Goal: Information Seeking & Learning: Learn about a topic

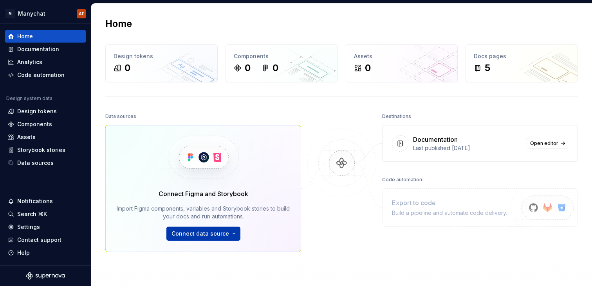
click at [229, 235] on button "Connect data source" at bounding box center [203, 234] width 74 height 14
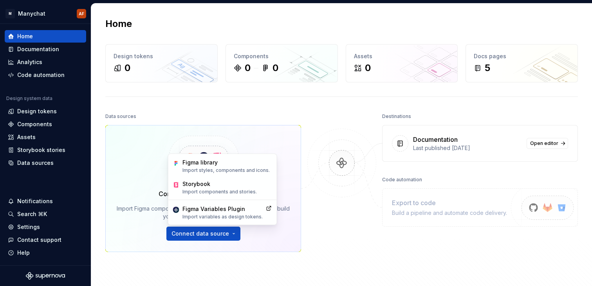
click at [259, 108] on div "Home Design tokens 0 Components 0 0 Assets 0 Docs pages 5 Data sources Connect …" at bounding box center [341, 166] width 501 height 325
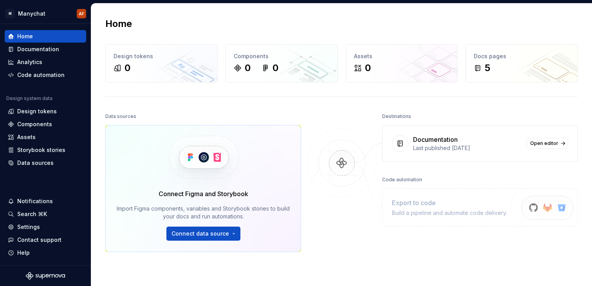
click at [192, 283] on div "Data sources Connect Figma and Storybook Import Figma components, variables and…" at bounding box center [341, 212] width 472 height 203
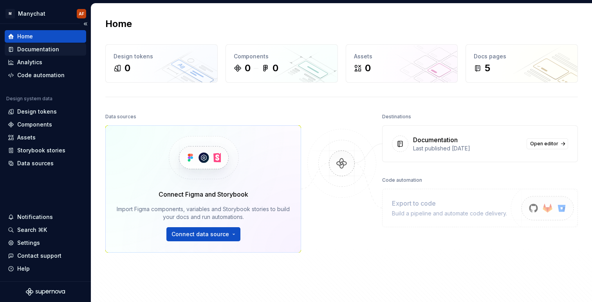
click at [53, 45] on div "Documentation" at bounding box center [38, 49] width 42 height 8
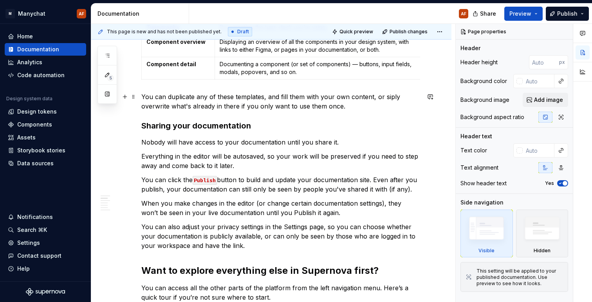
scroll to position [308, 0]
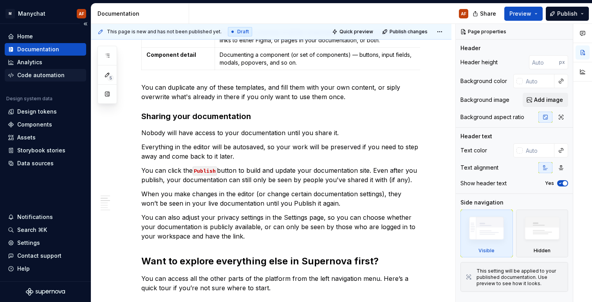
click at [46, 76] on div "Code automation" at bounding box center [40, 75] width 47 height 8
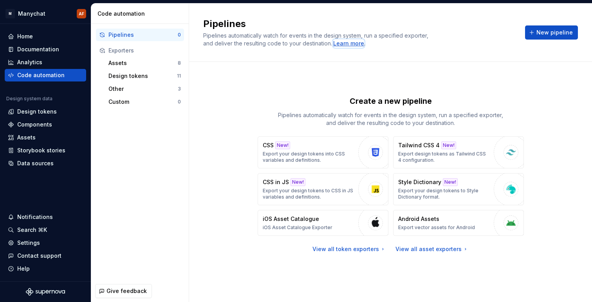
click at [346, 44] on div "Learn more" at bounding box center [348, 44] width 31 height 8
click at [40, 109] on div "Design tokens" at bounding box center [37, 112] width 40 height 8
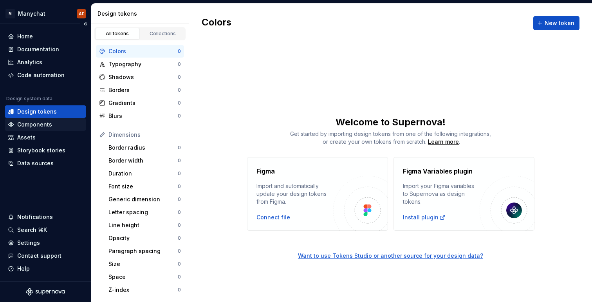
click at [42, 125] on div "Components" at bounding box center [34, 125] width 35 height 8
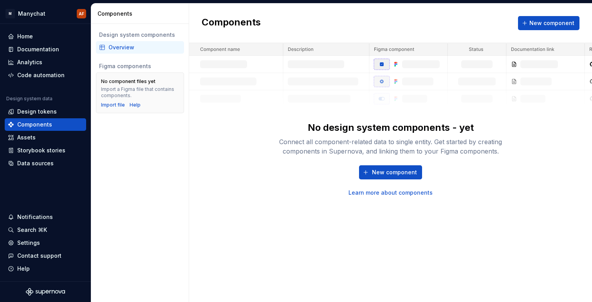
click at [378, 192] on link "Learn more about components" at bounding box center [390, 193] width 84 height 8
click at [394, 170] on span "New component" at bounding box center [394, 172] width 45 height 8
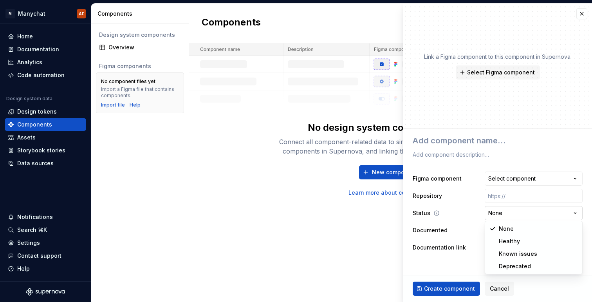
click at [505, 218] on html "**********" at bounding box center [296, 151] width 592 height 302
click at [453, 255] on html "**********" at bounding box center [296, 151] width 592 height 302
click at [520, 248] on span "Select page" at bounding box center [529, 247] width 82 height 8
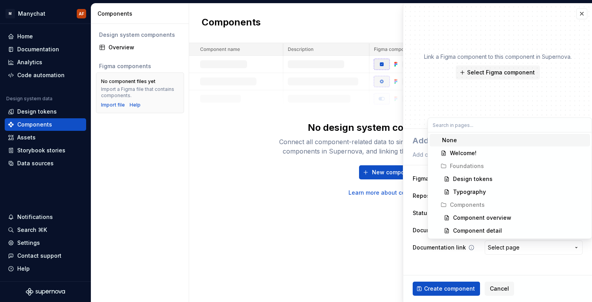
type textarea "*"
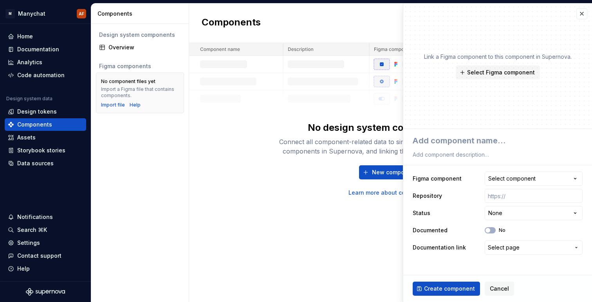
click at [520, 248] on html "**********" at bounding box center [296, 151] width 592 height 302
click at [495, 286] on span "Cancel" at bounding box center [499, 288] width 19 height 8
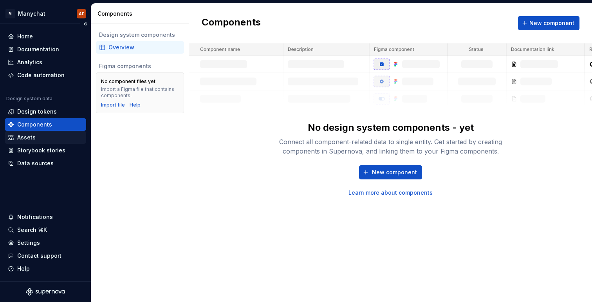
click at [54, 139] on div "Assets" at bounding box center [45, 137] width 75 height 8
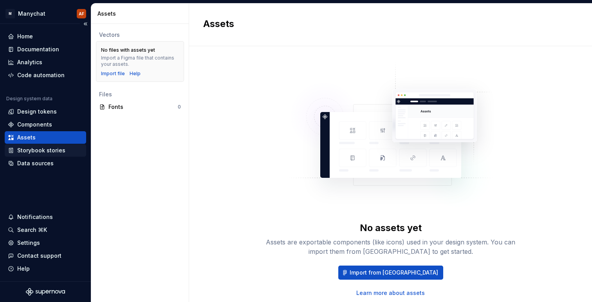
click at [52, 150] on div "Storybook stories" at bounding box center [41, 150] width 48 height 8
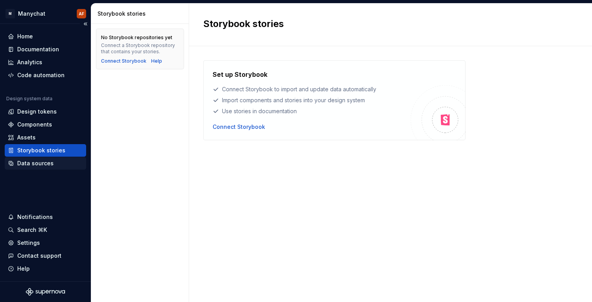
click at [51, 164] on div "Data sources" at bounding box center [35, 163] width 36 height 8
